Goal: Check status: Check status

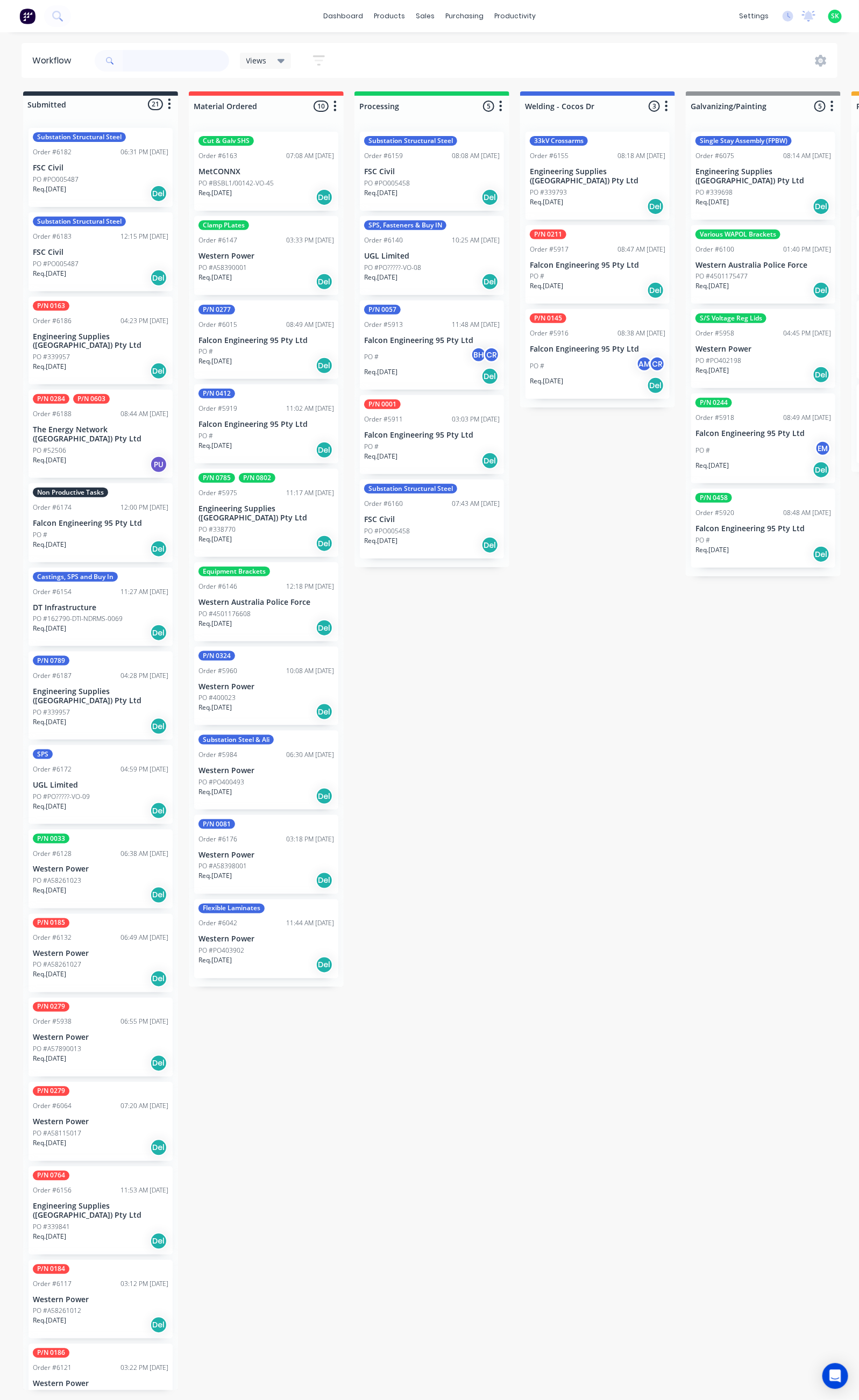
click at [139, 61] on input "text" at bounding box center [176, 61] width 106 height 21
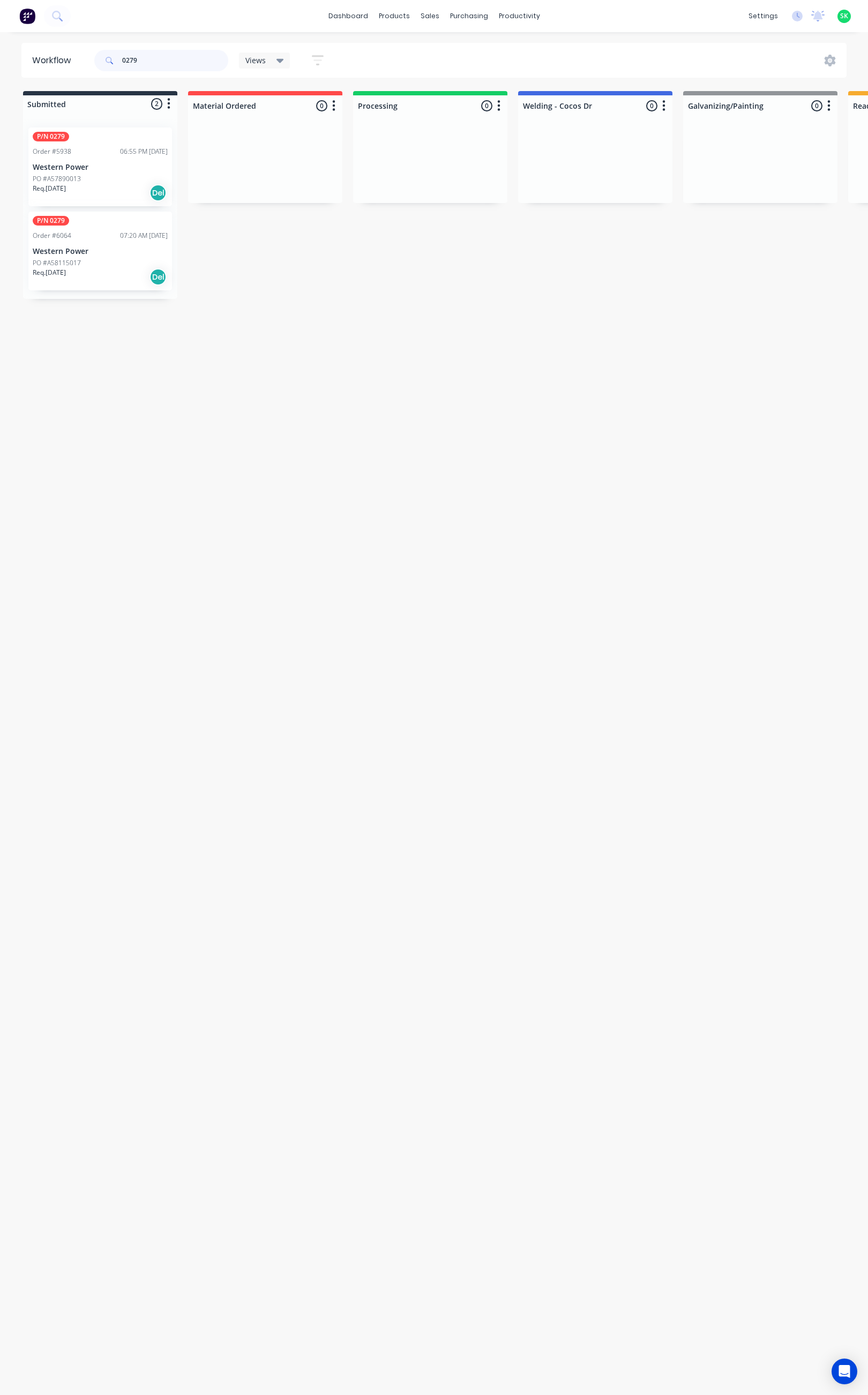
type input "0279"
click at [128, 173] on div "P/N 0279 Order #5938 06:55 PM [DATE] Western Power PO #A57890013 Req. [DATE] Del" at bounding box center [100, 167] width 144 height 79
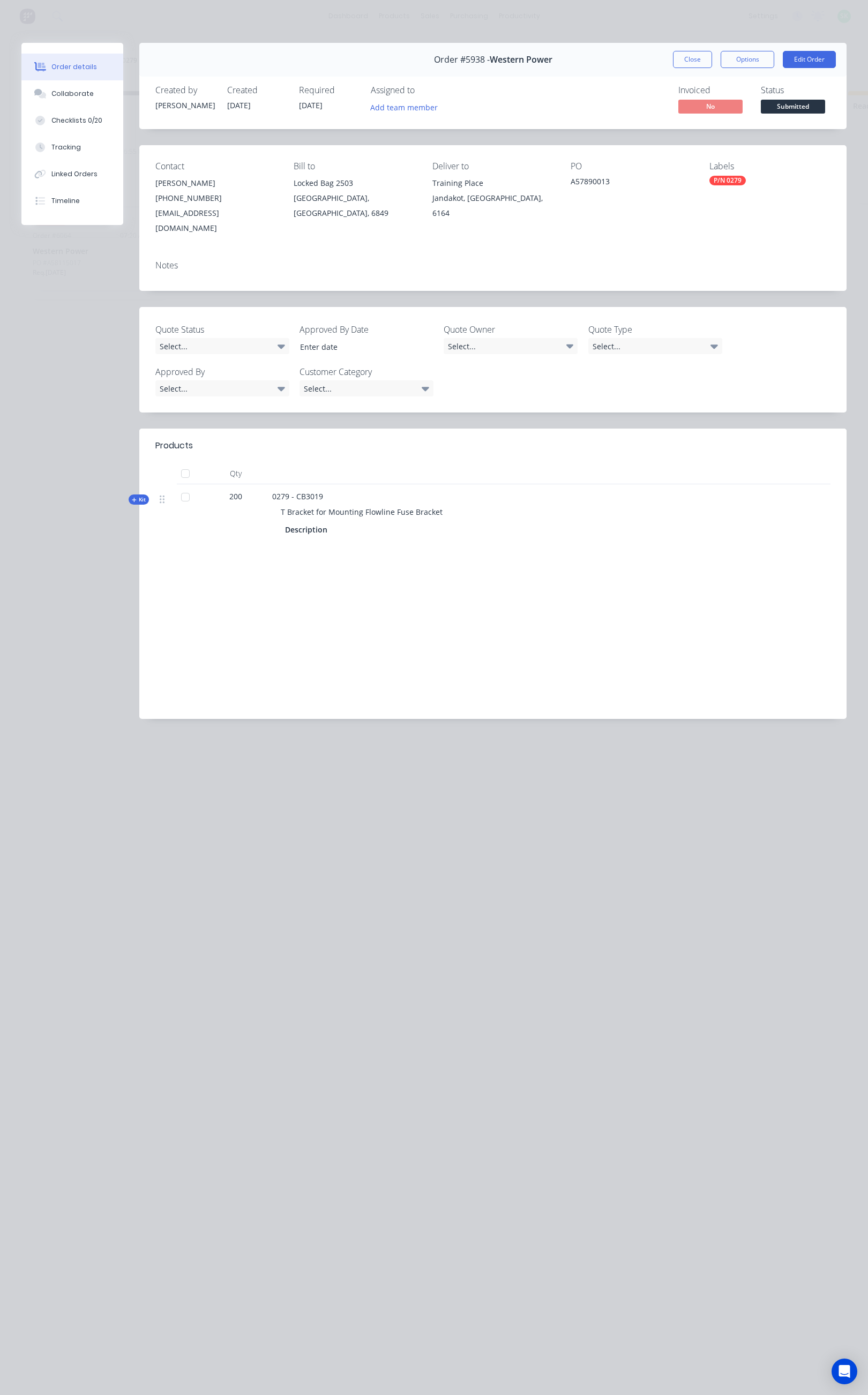
click at [698, 60] on button "Close" at bounding box center [693, 59] width 39 height 17
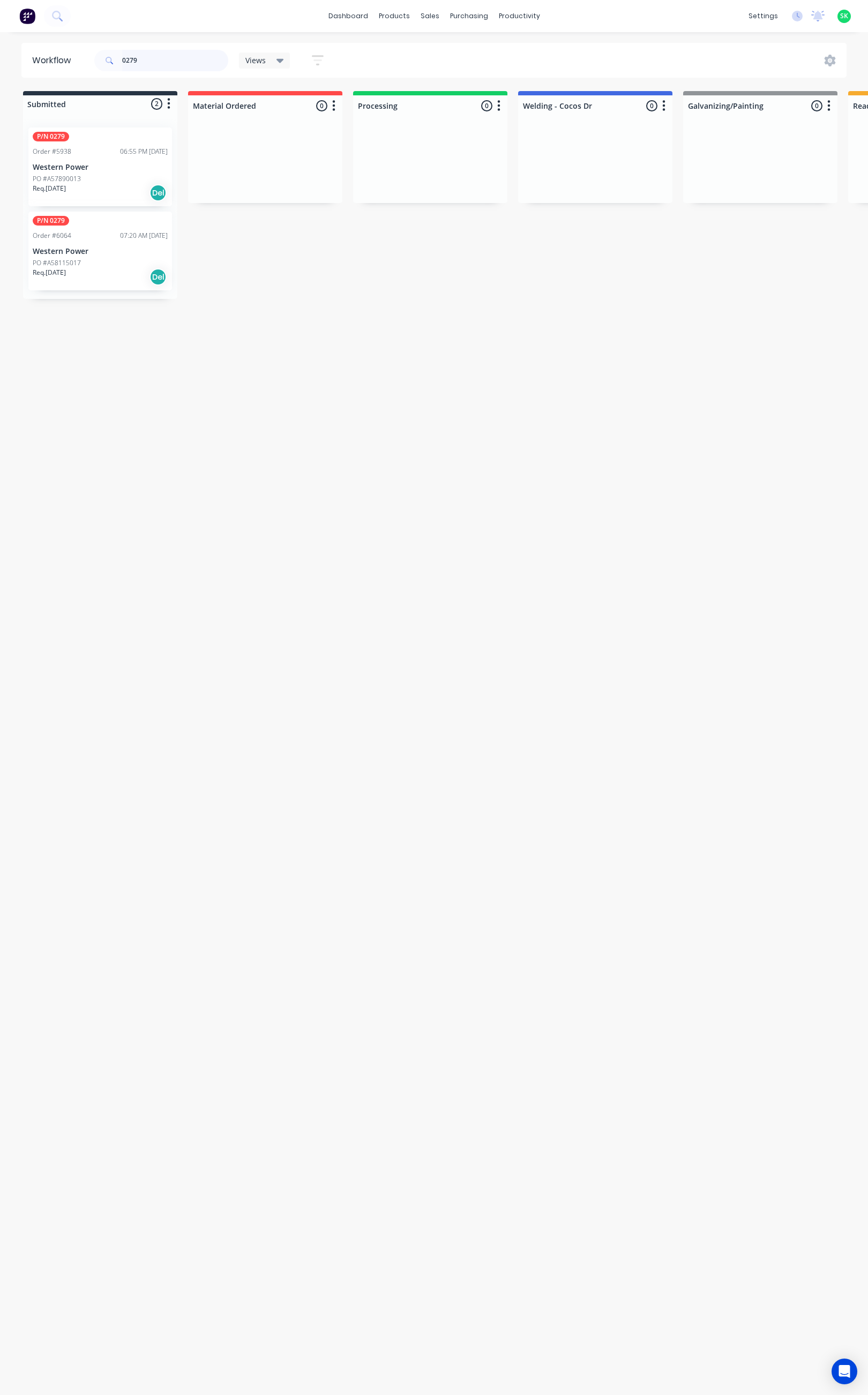
drag, startPoint x: 148, startPoint y: 60, endPoint x: 118, endPoint y: 61, distance: 30.0
click at [118, 61] on div "0279" at bounding box center [161, 61] width 134 height 21
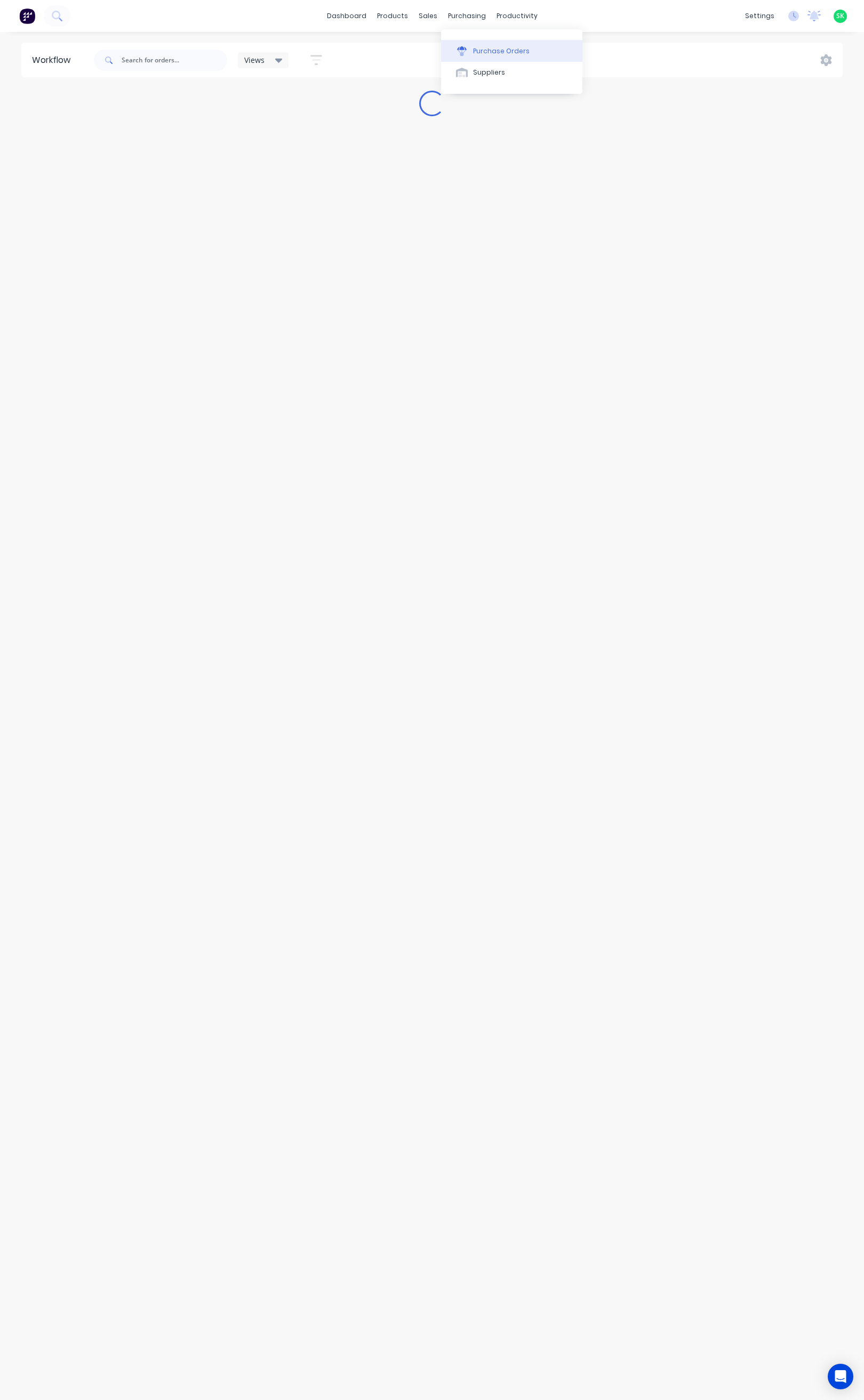
click at [472, 45] on button "Purchase Orders" at bounding box center [511, 50] width 141 height 21
drag, startPoint x: 154, startPoint y: 59, endPoint x: 111, endPoint y: 60, distance: 43.0
click at [111, 60] on div "6187" at bounding box center [162, 60] width 133 height 21
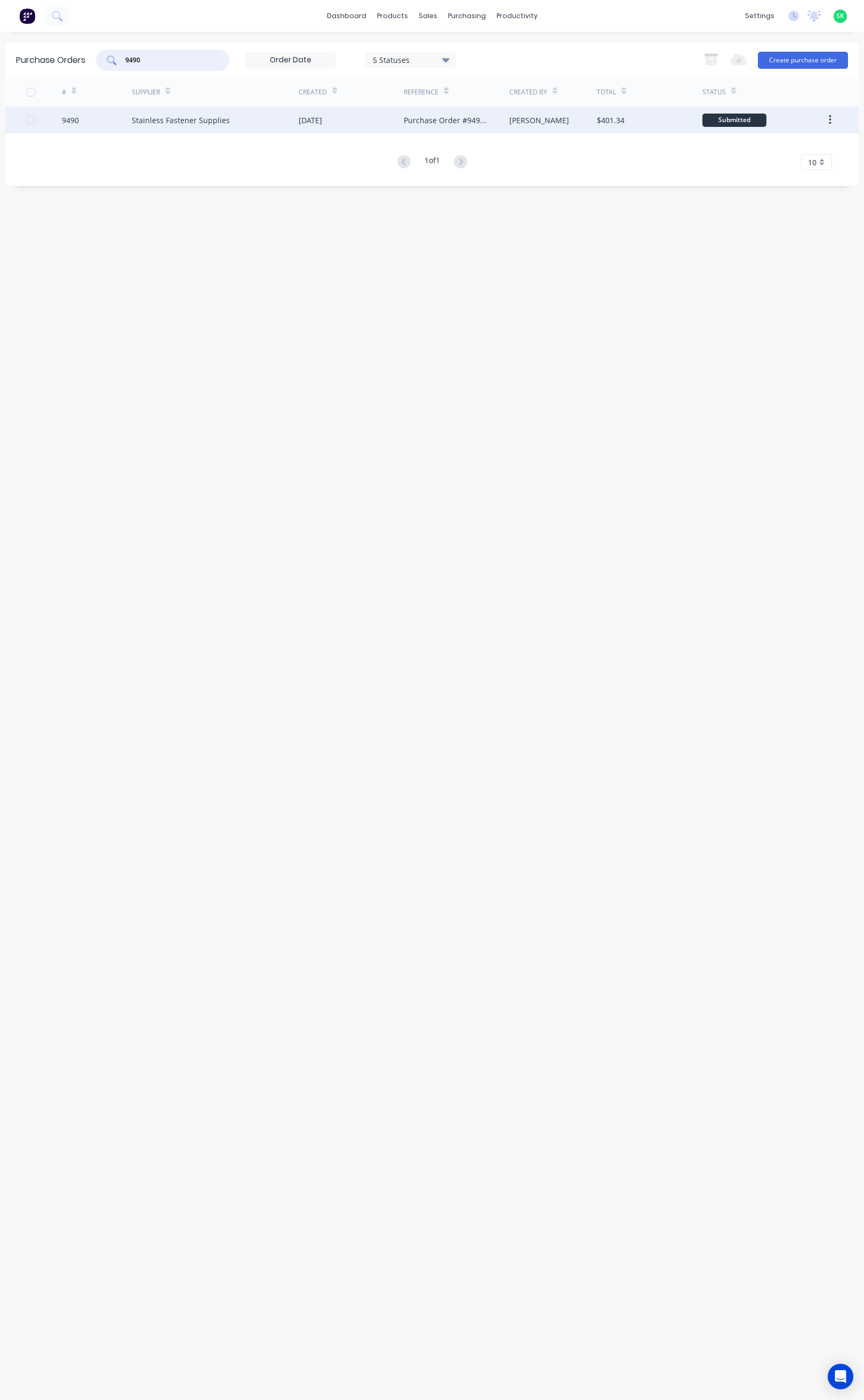
type input "9490"
click at [189, 124] on div "Stainless Fastener Supplies" at bounding box center [181, 120] width 98 height 11
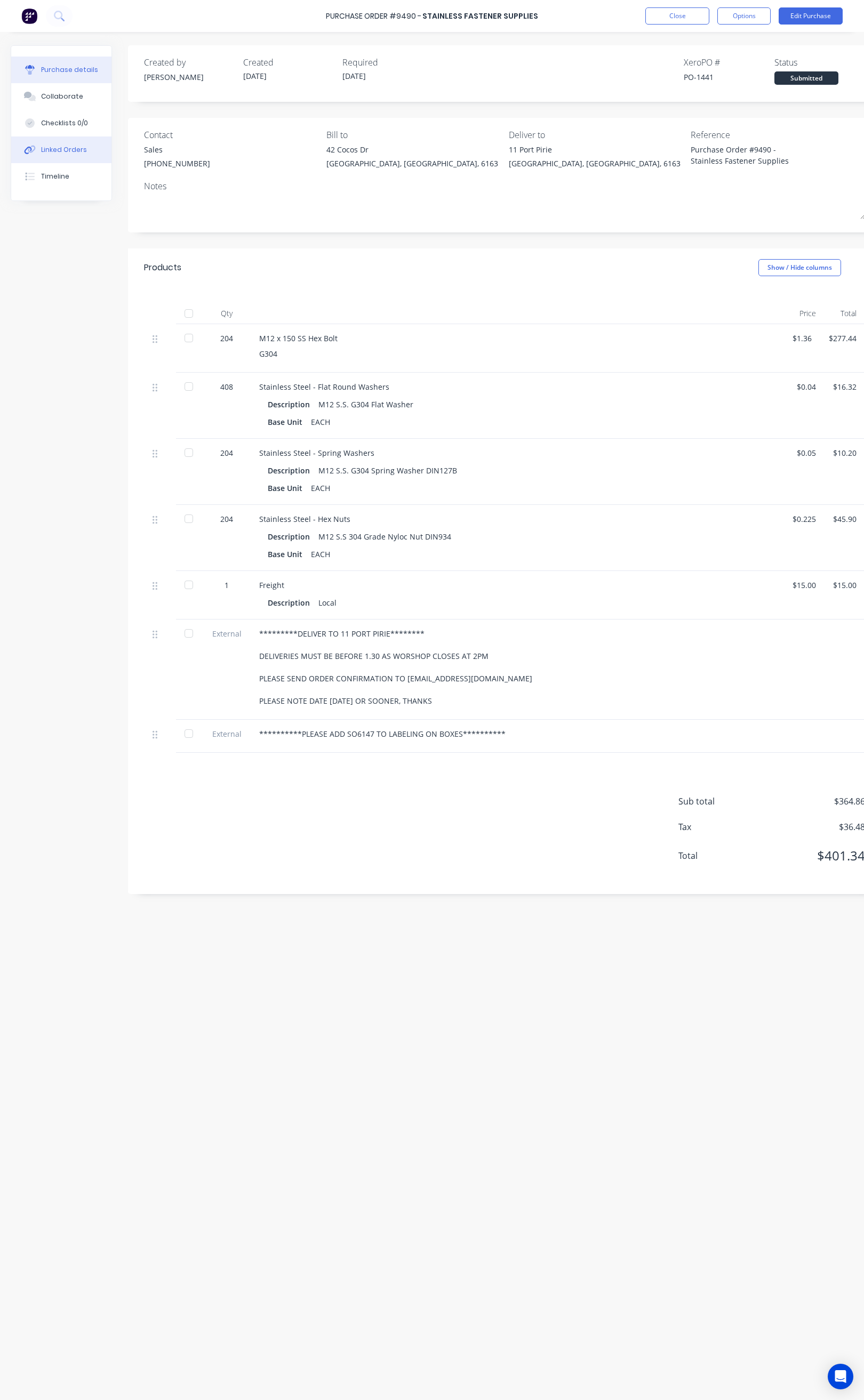
click at [69, 152] on div "Linked Orders" at bounding box center [64, 149] width 46 height 9
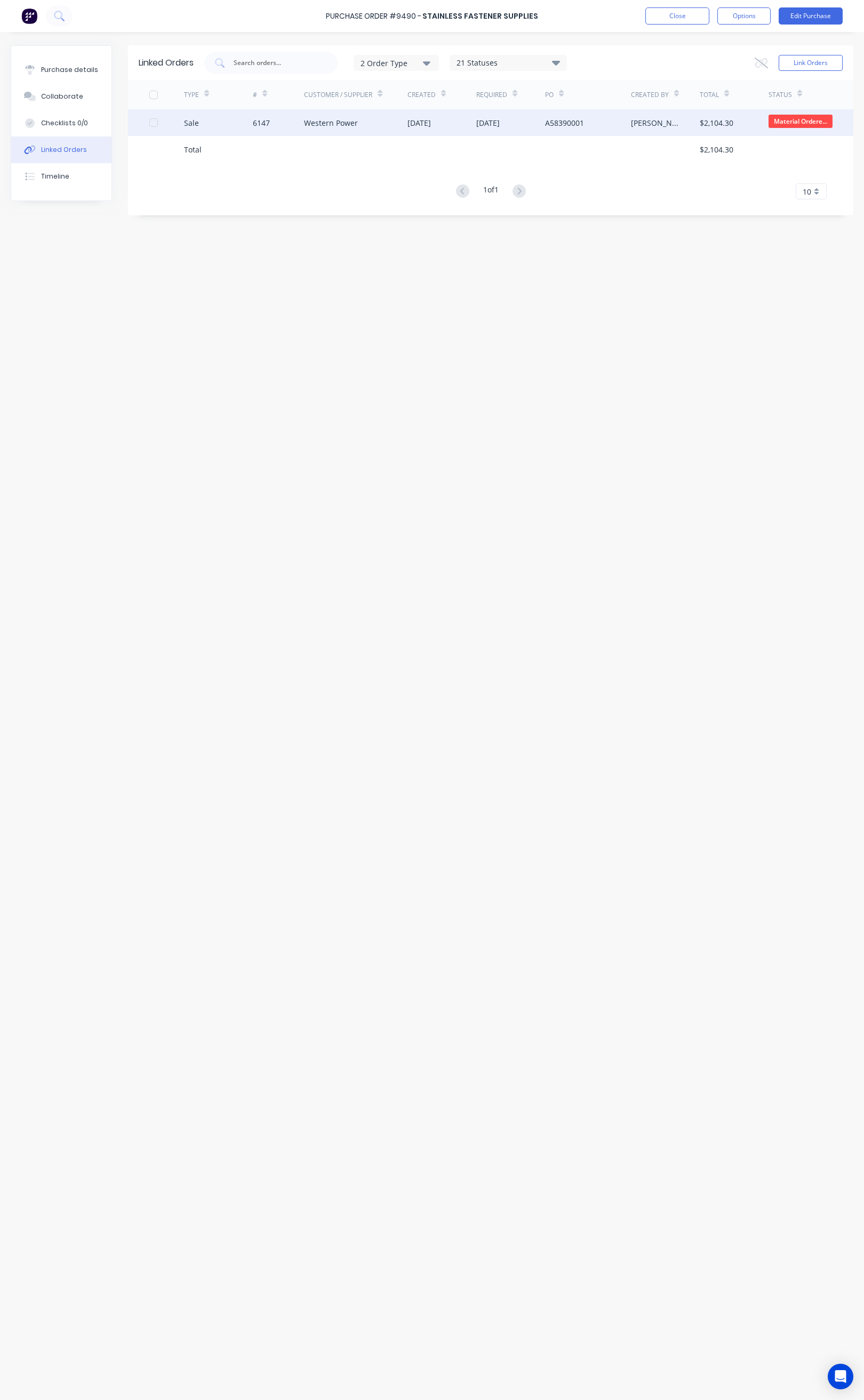
click at [351, 121] on div "Western Power" at bounding box center [331, 122] width 54 height 11
